Goal: Find specific page/section: Find specific page/section

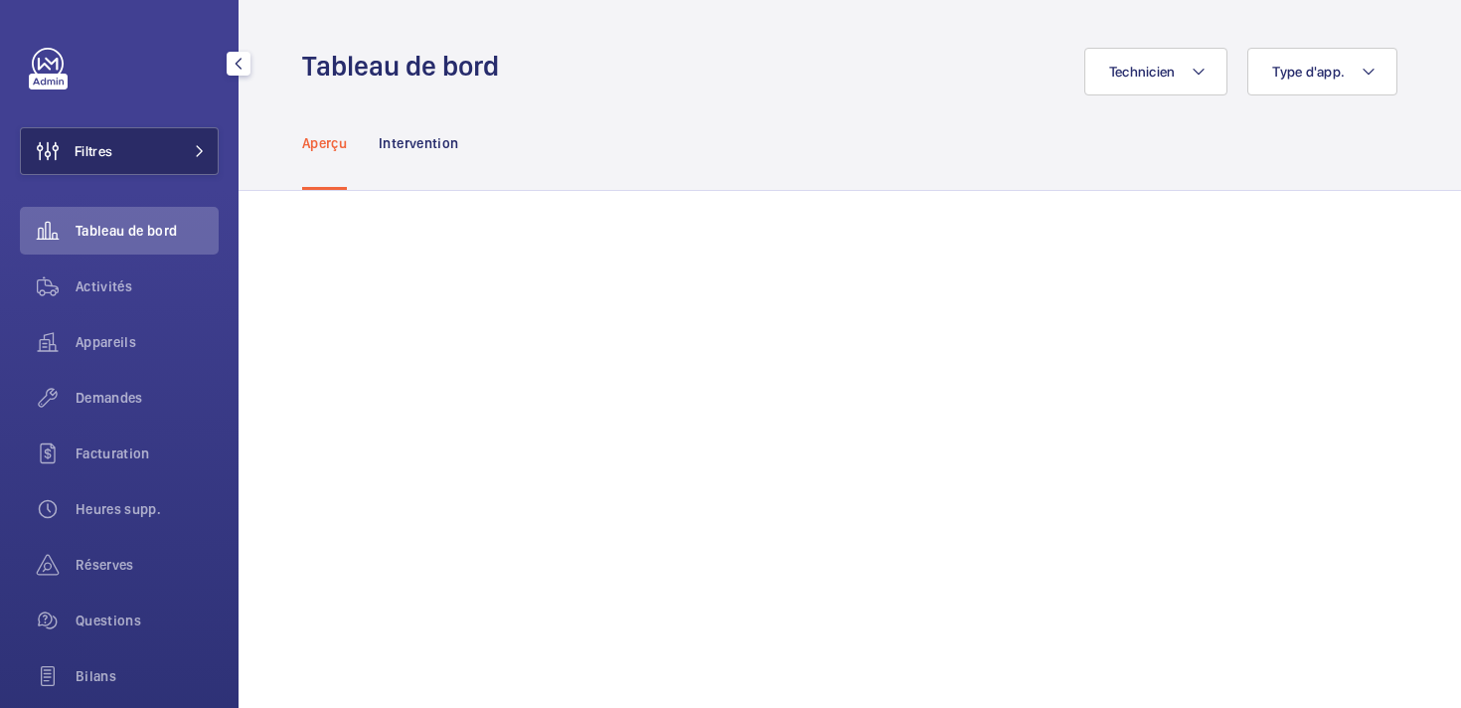
click at [85, 149] on span "Filtres" at bounding box center [94, 151] width 38 height 20
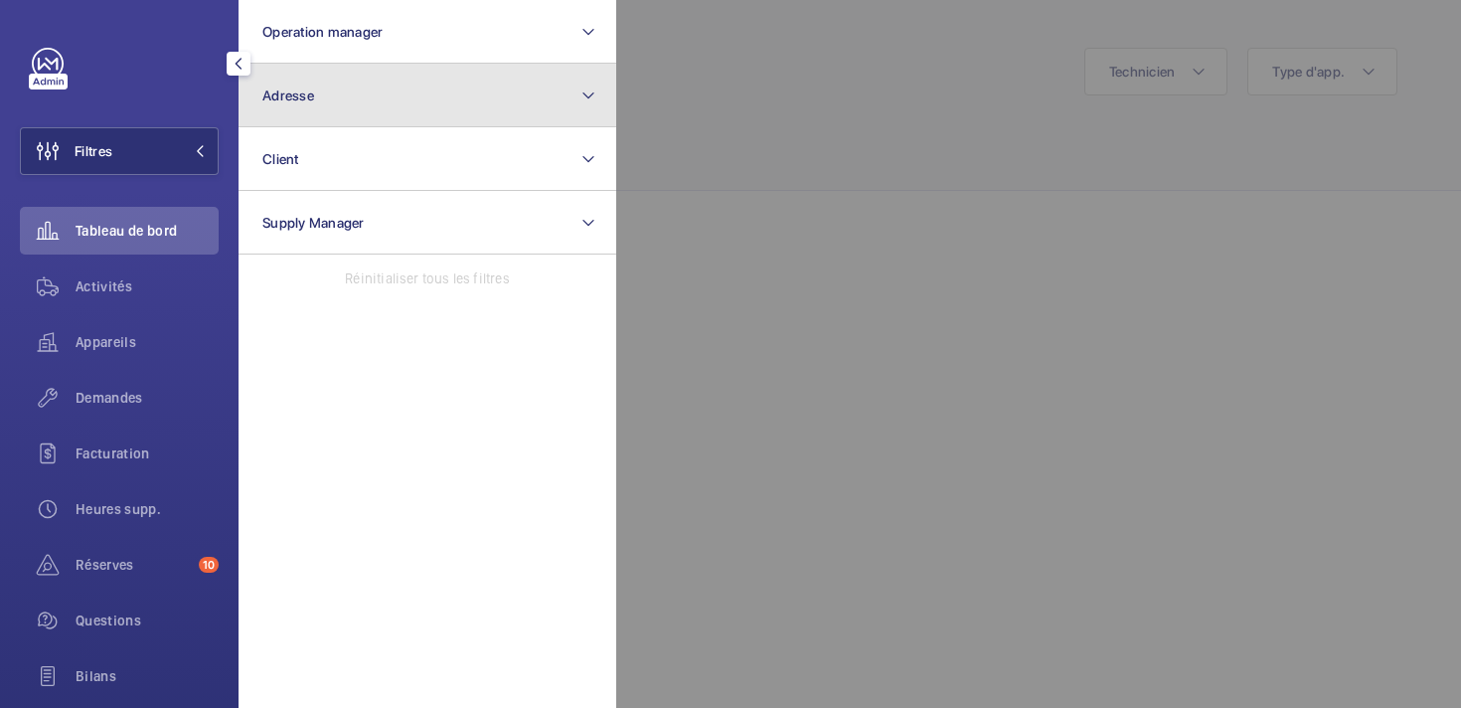
click at [318, 95] on button "Adresse" at bounding box center [428, 96] width 378 height 64
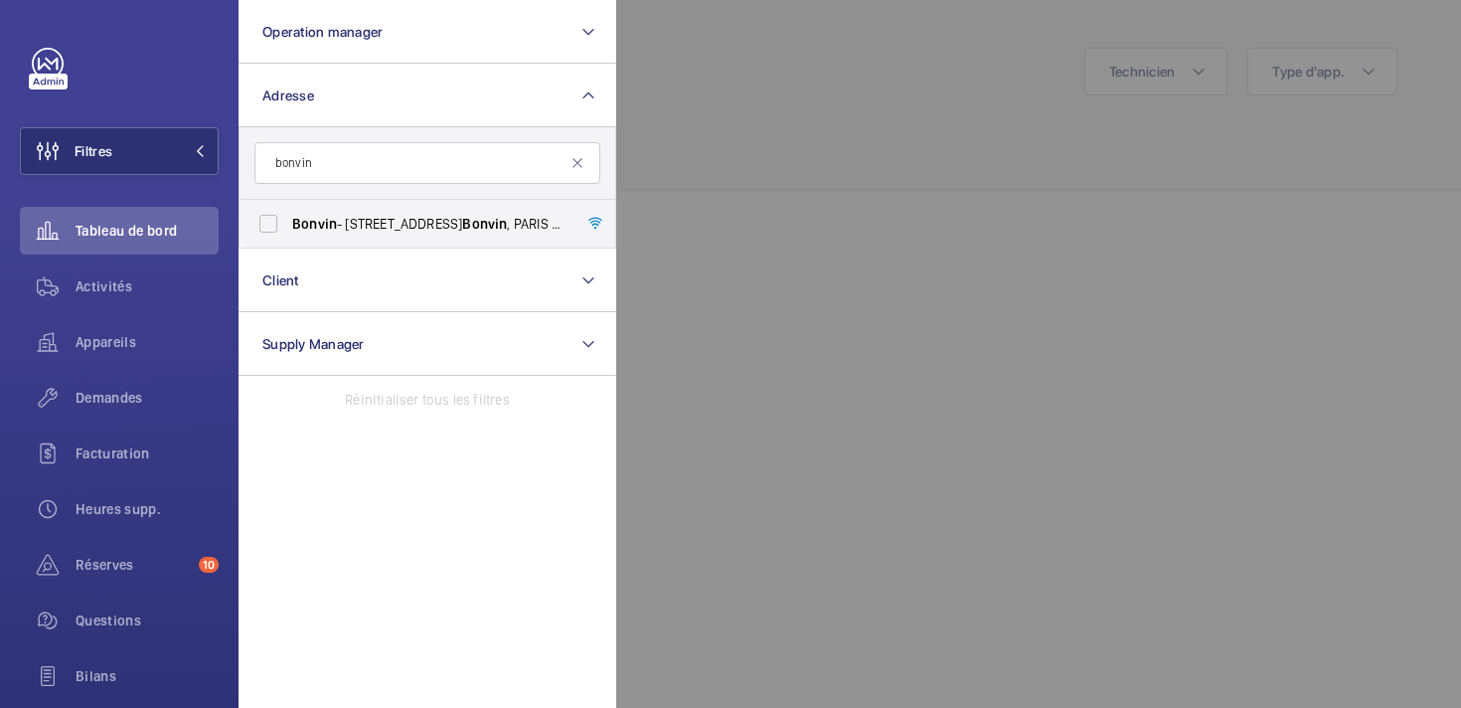
type input "bonvin"
click at [269, 228] on input "Bonvin - [STREET_ADDRESS][PERSON_NAME]" at bounding box center [269, 224] width 40 height 40
checkbox input "true"
click at [114, 280] on span "Activités" at bounding box center [147, 286] width 143 height 20
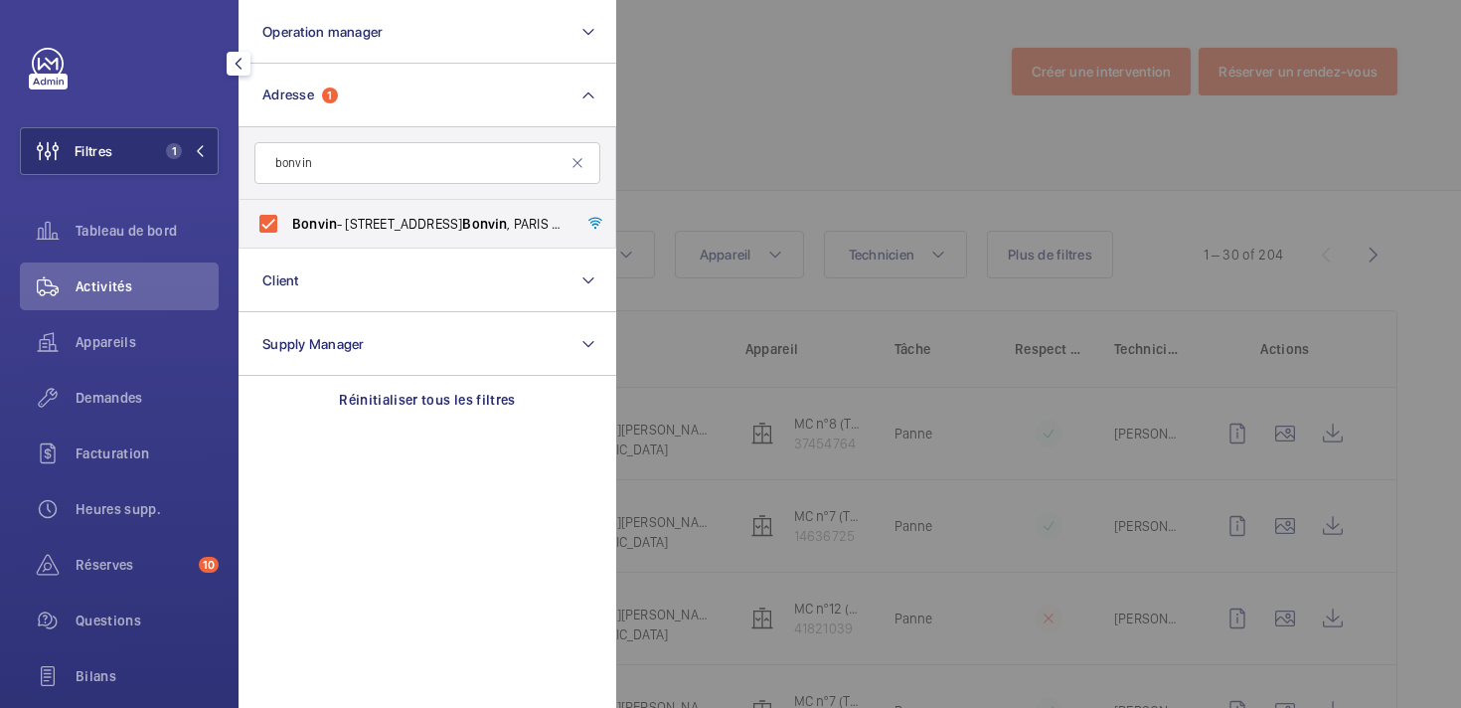
click at [812, 121] on div at bounding box center [1346, 354] width 1461 height 708
